Goal: Find specific page/section: Find specific page/section

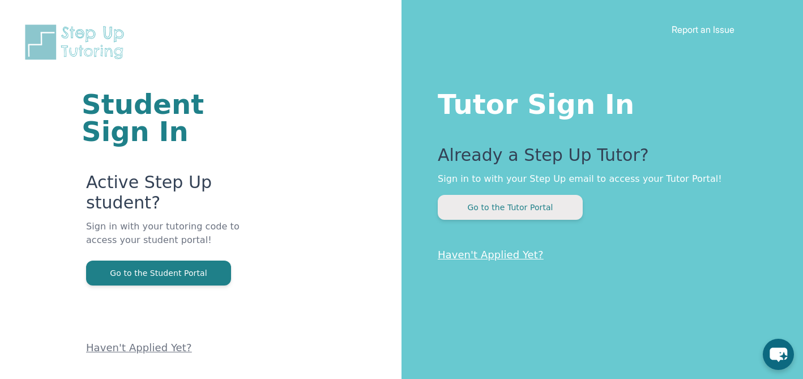
click at [491, 203] on button "Go to the Tutor Portal" at bounding box center [510, 207] width 145 height 25
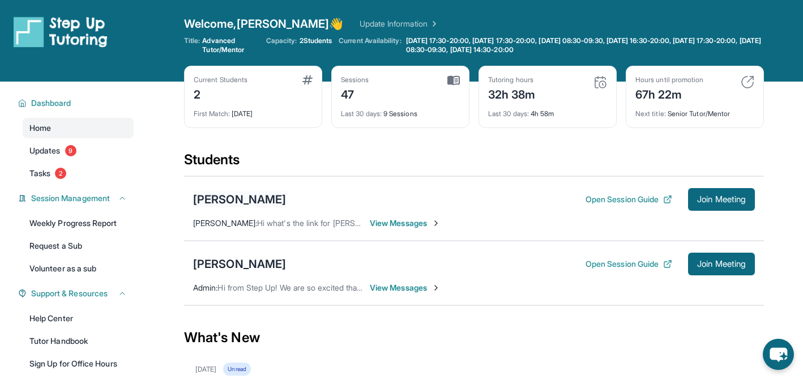
click at [202, 201] on div "[PERSON_NAME]" at bounding box center [239, 199] width 93 height 16
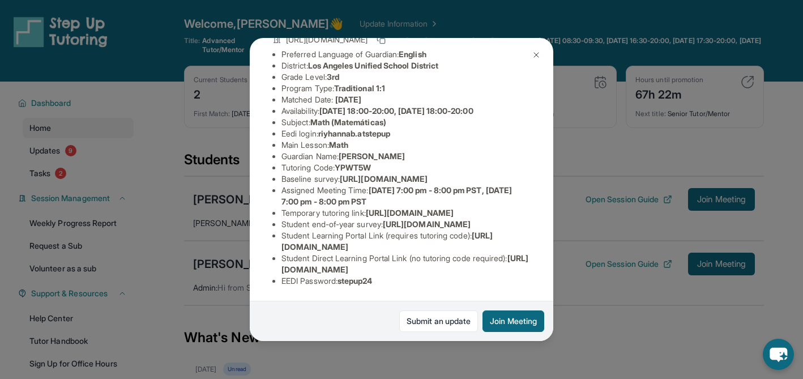
scroll to position [213, 0]
drag, startPoint x: 279, startPoint y: 260, endPoint x: 517, endPoint y: 260, distance: 238.3
click at [517, 260] on ul "Preferred Language of Guardian: English District: [GEOGRAPHIC_DATA] Unified Sch…" at bounding box center [401, 168] width 258 height 238
copy span "[URL][DOMAIN_NAME]"
click at [476, 259] on span "[URL][DOMAIN_NAME]" at bounding box center [404, 263] width 247 height 21
